Goal: Communication & Community: Answer question/provide support

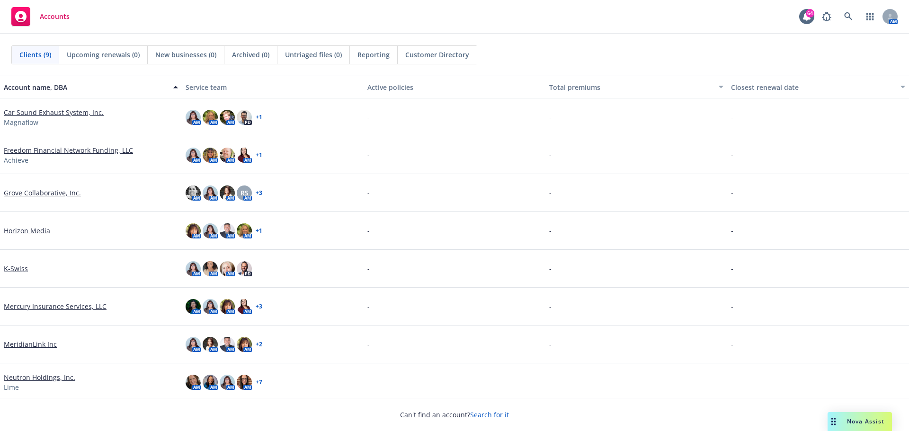
click at [860, 415] on div "Nova Assist" at bounding box center [860, 421] width 64 height 19
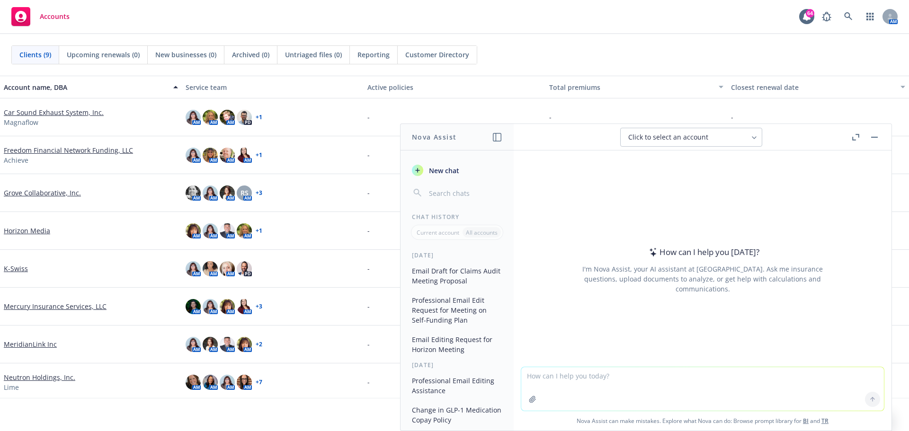
click at [580, 382] on textarea at bounding box center [702, 389] width 363 height 44
type textarea "Please edit email below"
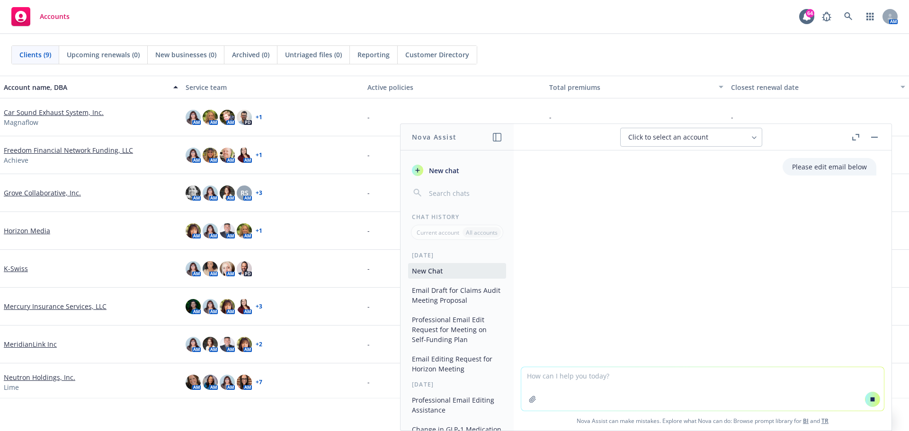
click at [587, 383] on textarea at bounding box center [702, 389] width 363 height 44
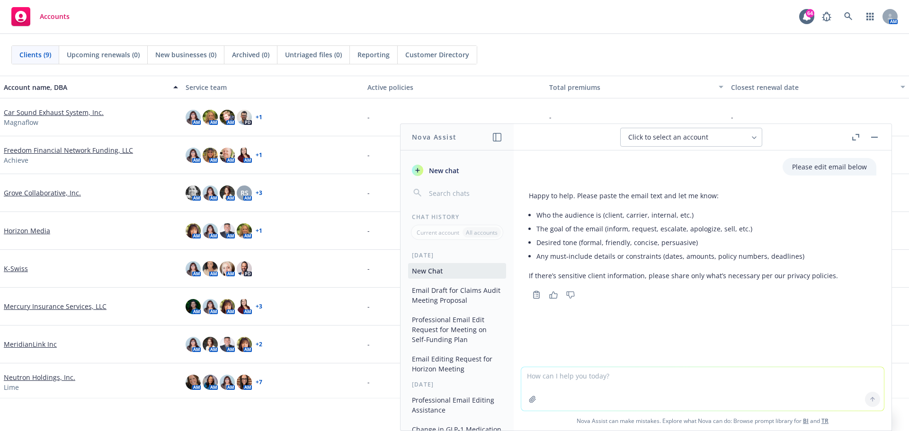
paste textarea "Our client Grove is terminating leave administration with Sun Life and will be …"
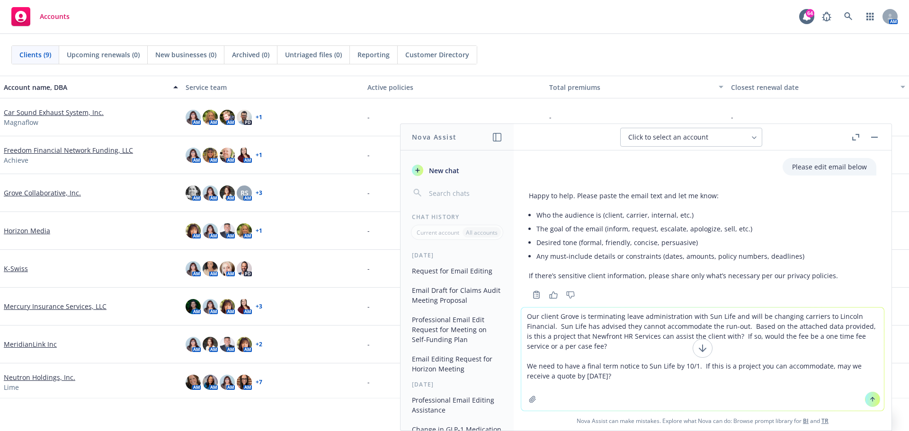
click at [869, 399] on icon at bounding box center [872, 399] width 7 height 7
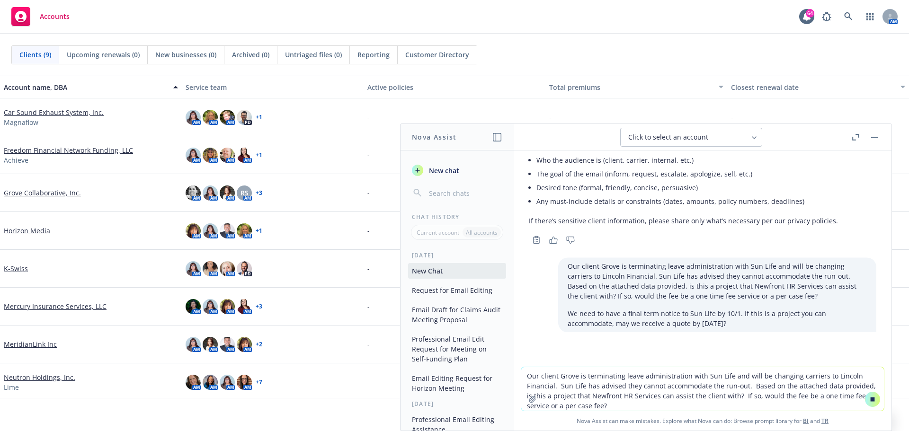
scroll to position [53, 0]
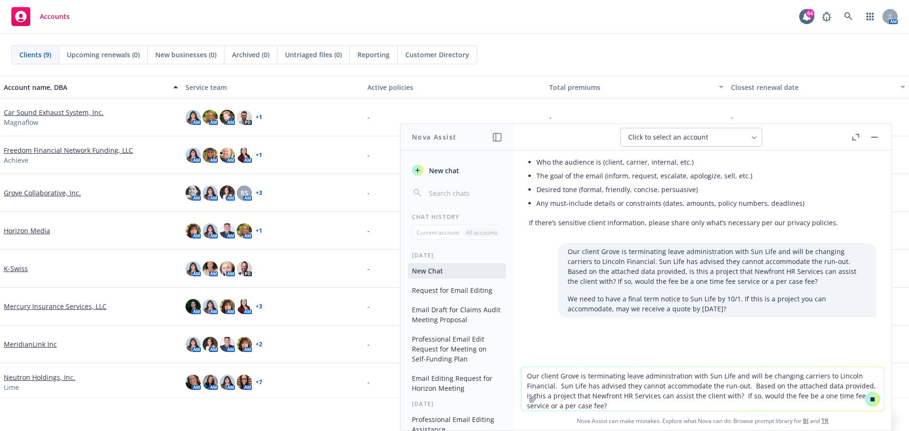
click at [871, 398] on icon at bounding box center [873, 399] width 4 height 4
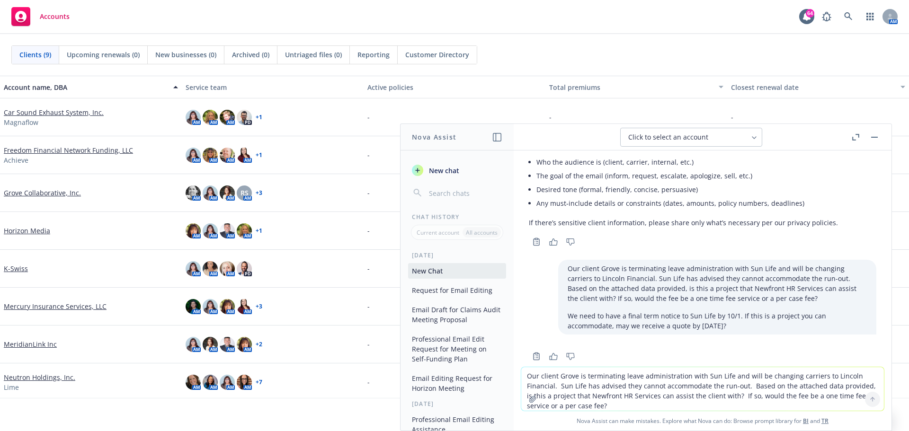
scroll to position [87, 0]
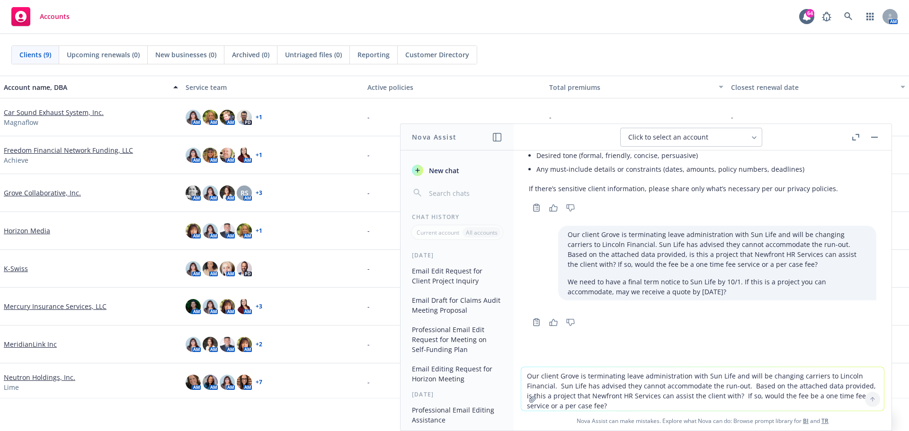
click at [607, 392] on textarea "Our client Grove is terminating leave administration with Sun Life and will be …" at bounding box center [702, 389] width 363 height 44
click at [753, 132] on button "Click to select an account" at bounding box center [691, 137] width 142 height 19
click at [680, 395] on textarea "Our client Grove is terminating leave administration with Sun Life and will be …" at bounding box center [702, 389] width 363 height 44
paste textarea
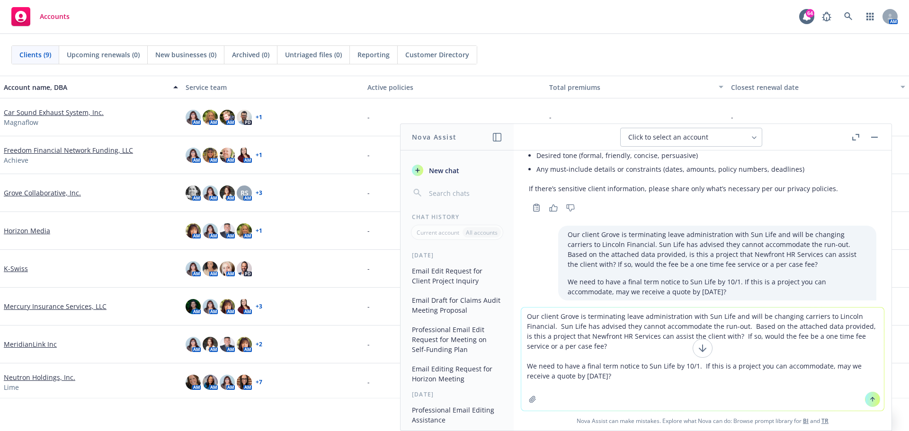
type textarea "Our client Grove is terminating leave administration with Sun Life and will be …"
click at [871, 398] on icon at bounding box center [873, 399] width 4 height 2
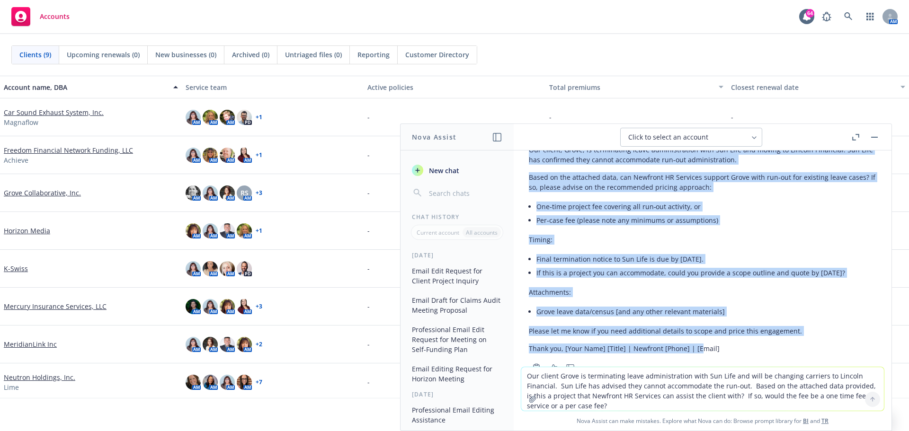
scroll to position [465, 0]
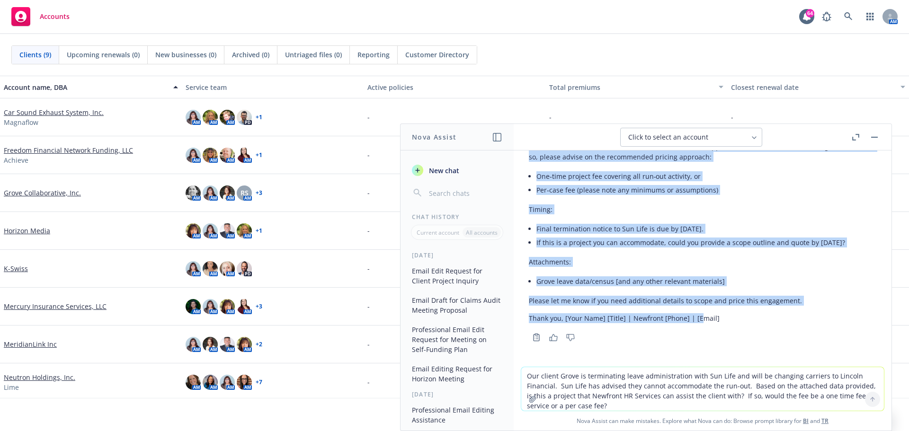
drag, startPoint x: 529, startPoint y: 263, endPoint x: 712, endPoint y: 245, distance: 183.6
click at [712, 245] on div "Here’s a concise, polished version you can send to Newfront HR Services: Subjec…" at bounding box center [703, 192] width 348 height 269
copy div "Our client, Grove, is terminating leave administration with Sun Life and moving…"
